Goal: Task Accomplishment & Management: Use online tool/utility

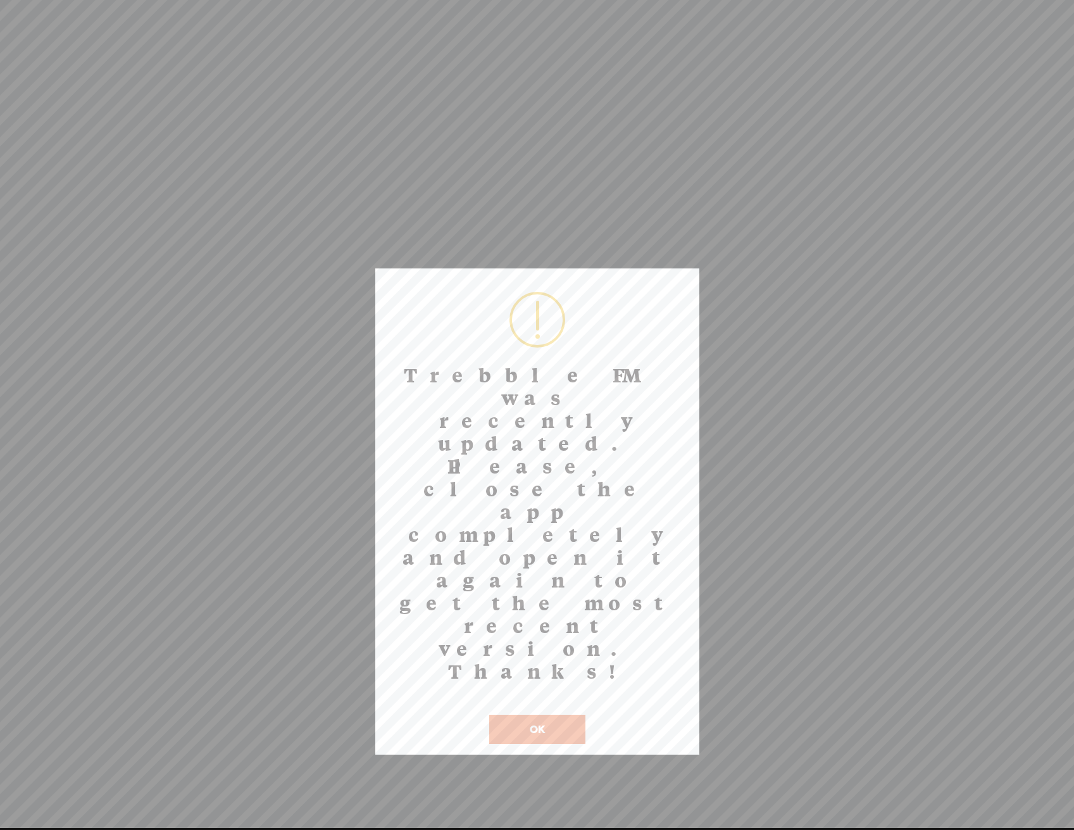
click at [553, 715] on button "OK" at bounding box center [537, 729] width 96 height 29
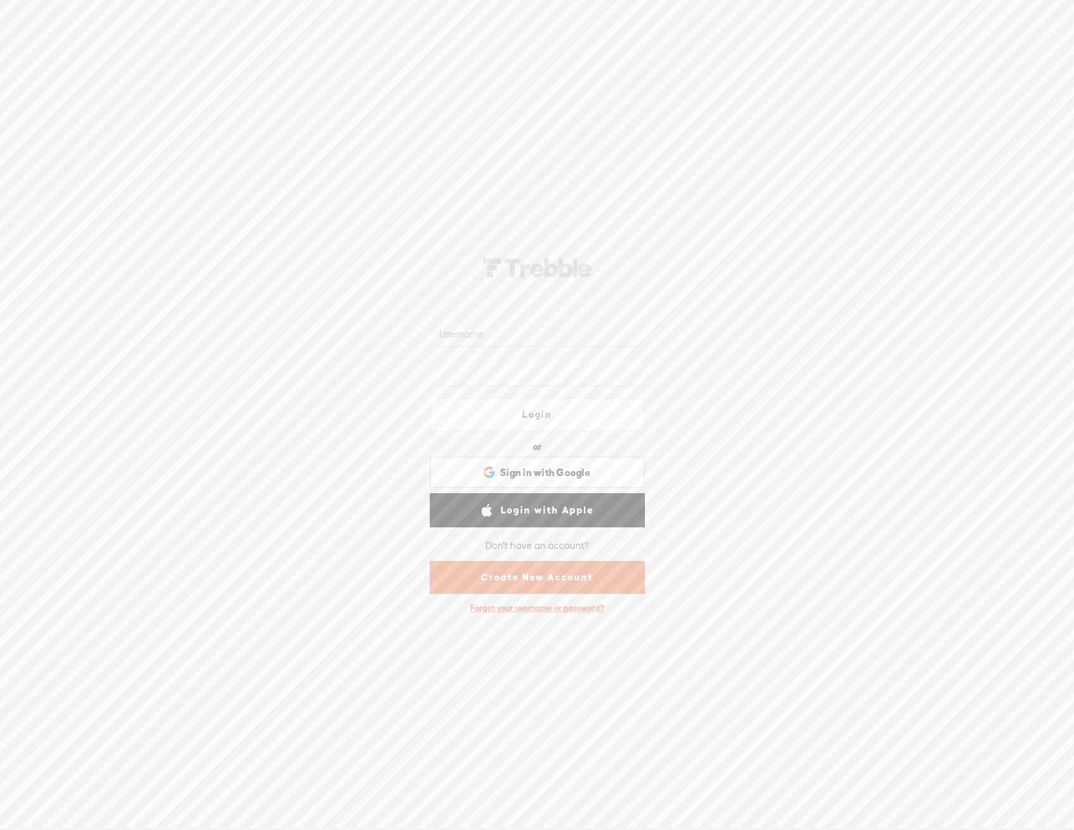
click at [522, 335] on input "text" at bounding box center [540, 334] width 206 height 25
click at [557, 349] on div at bounding box center [537, 334] width 215 height 39
click at [550, 335] on input "text" at bounding box center [540, 334] width 206 height 25
paste input "Cat_Griffin"
type input "Cat_Griffin"
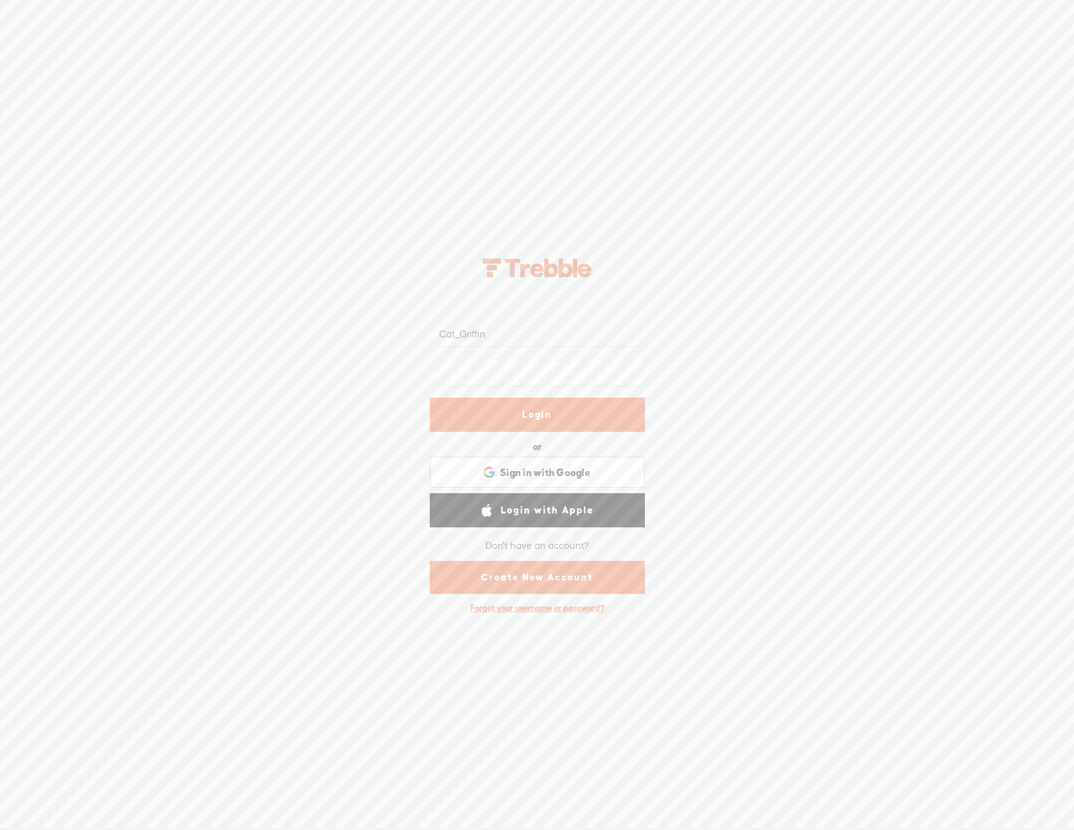
click at [553, 411] on link "Login" at bounding box center [537, 415] width 215 height 34
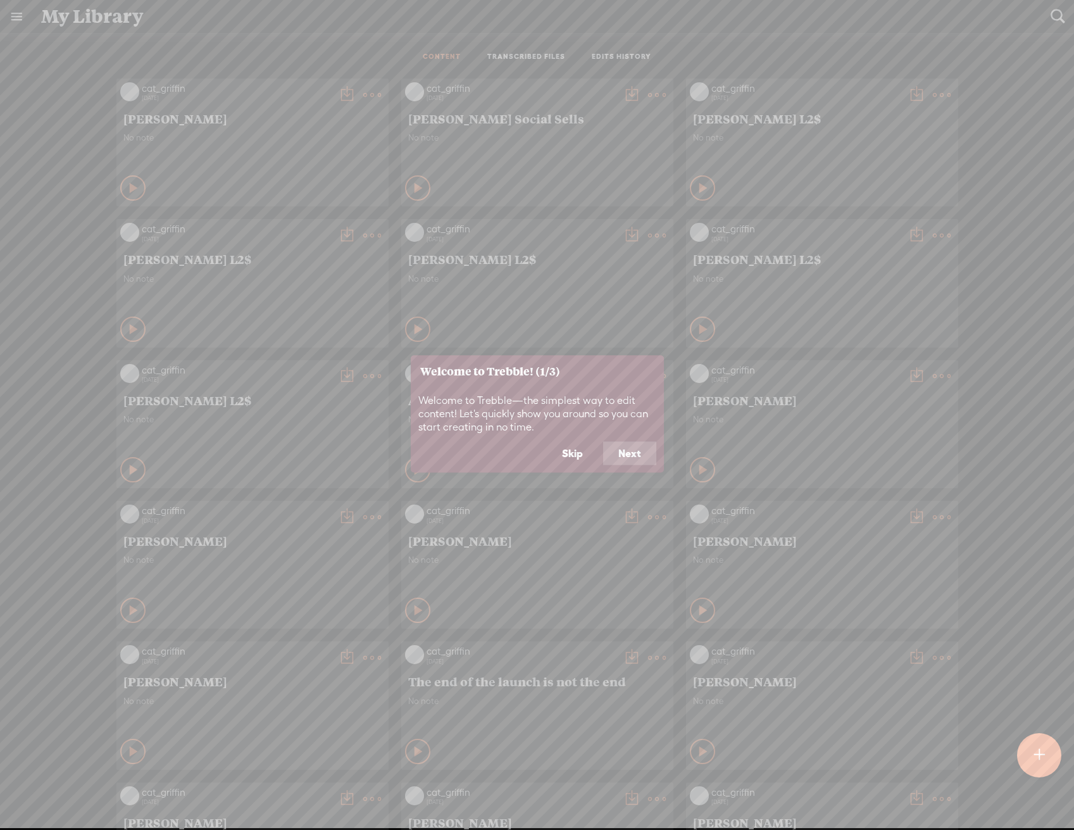
click at [568, 448] on button "Skip" at bounding box center [572, 453] width 51 height 24
